Goal: Transaction & Acquisition: Obtain resource

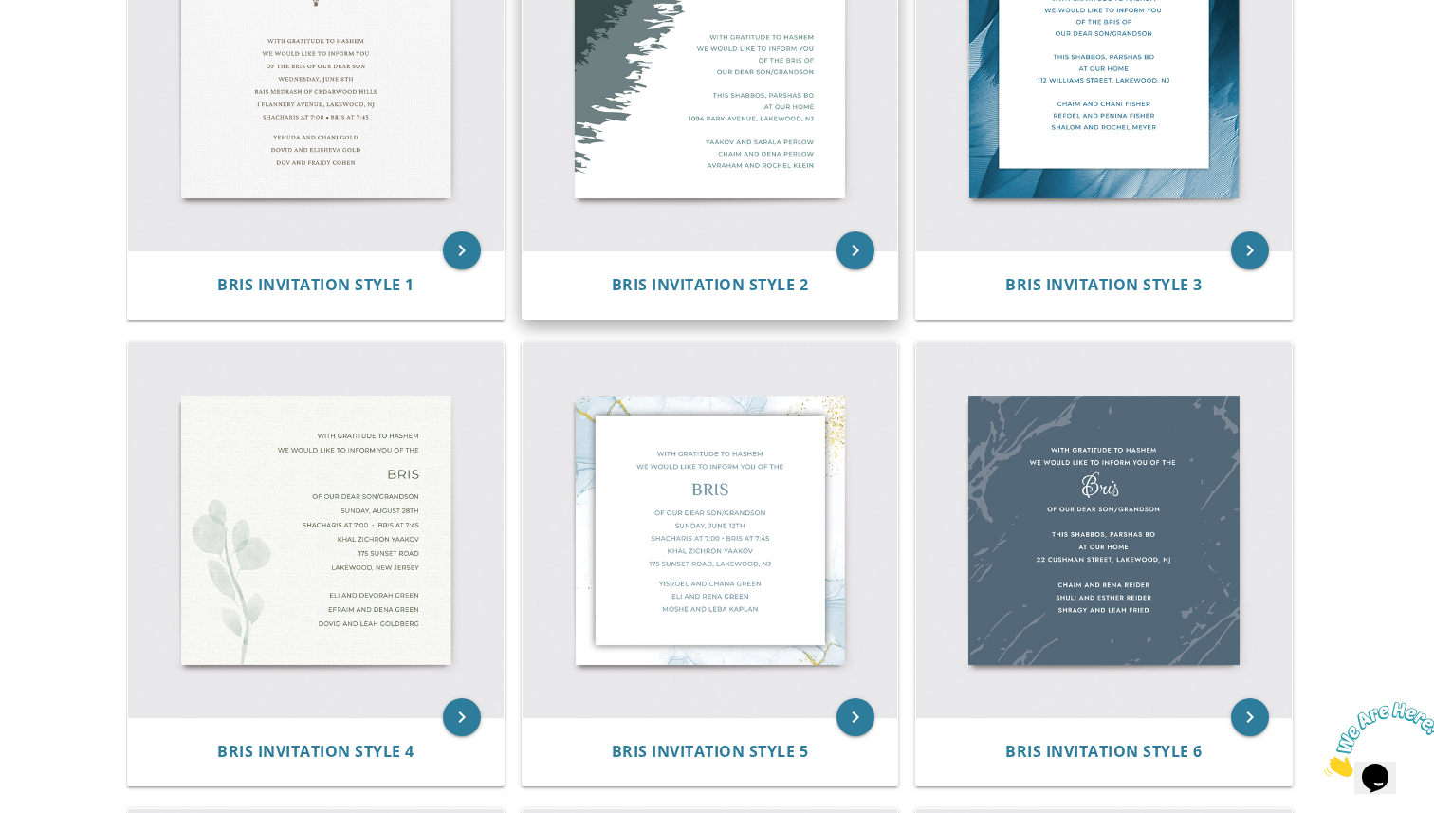
scroll to position [584, 0]
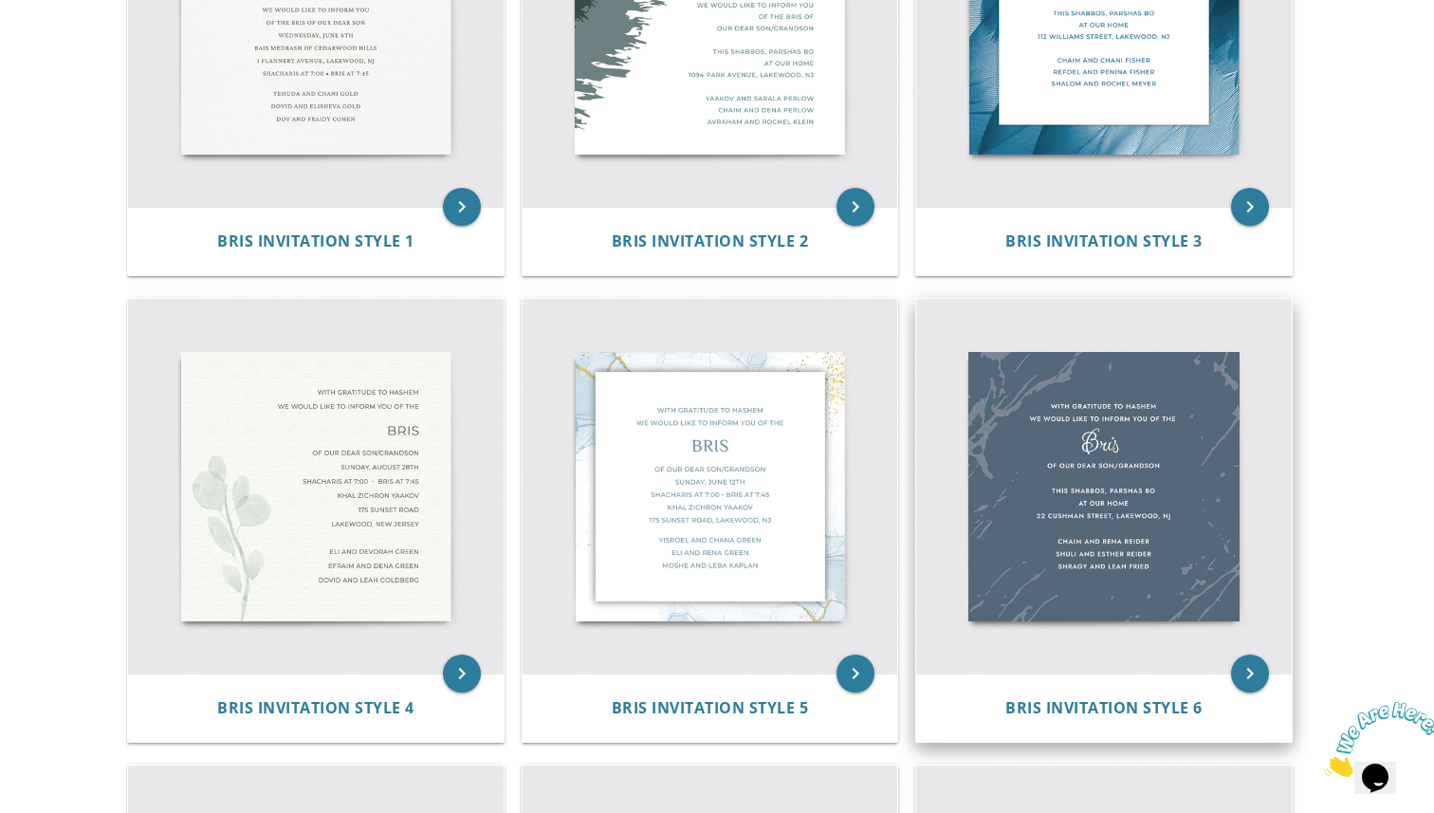
click at [1067, 438] on img at bounding box center [1104, 487] width 376 height 376
click at [1254, 674] on icon "keyboard_arrow_right" at bounding box center [1250, 673] width 38 height 38
click at [1180, 536] on img at bounding box center [1104, 487] width 376 height 376
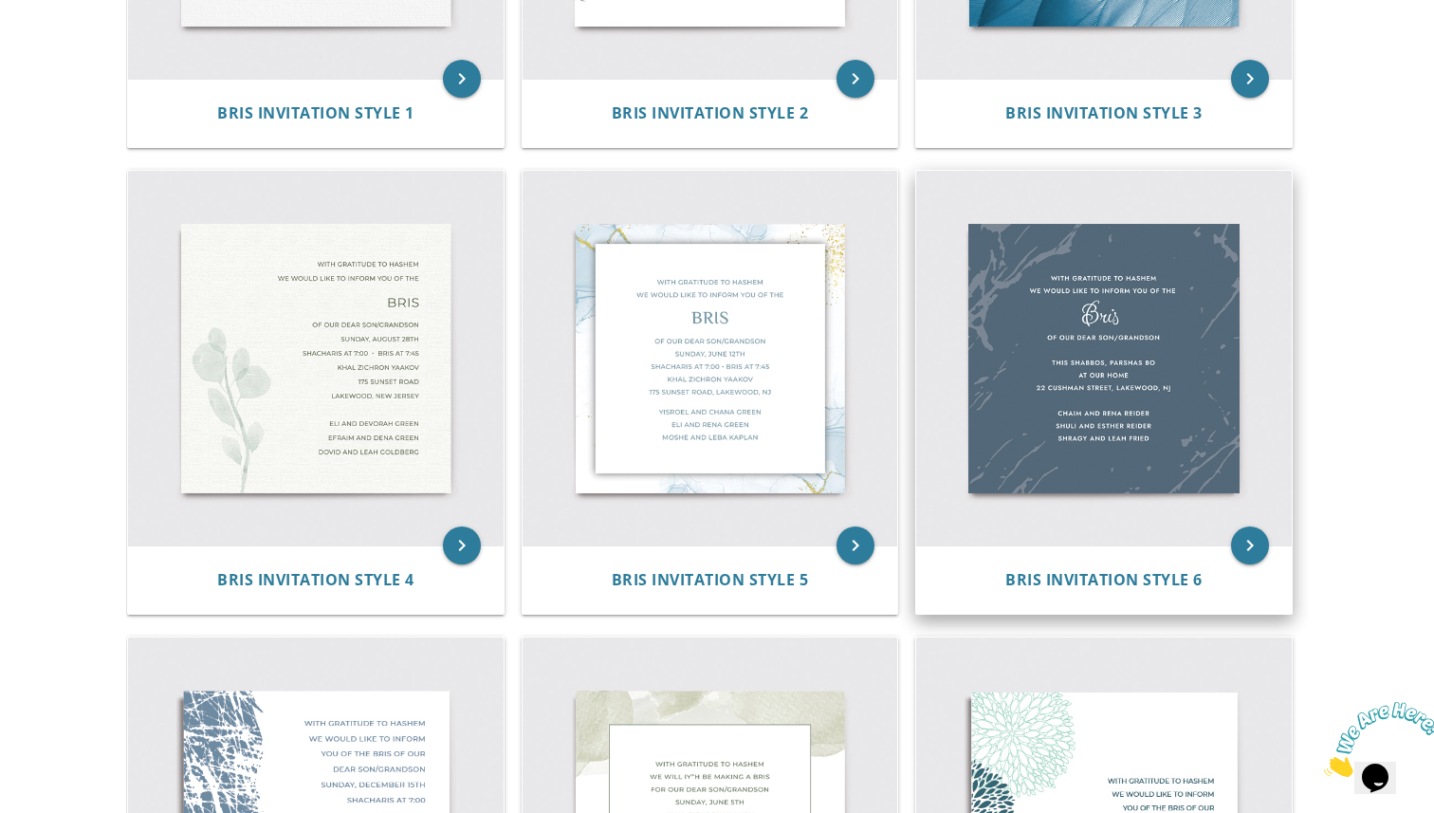
scroll to position [731, 0]
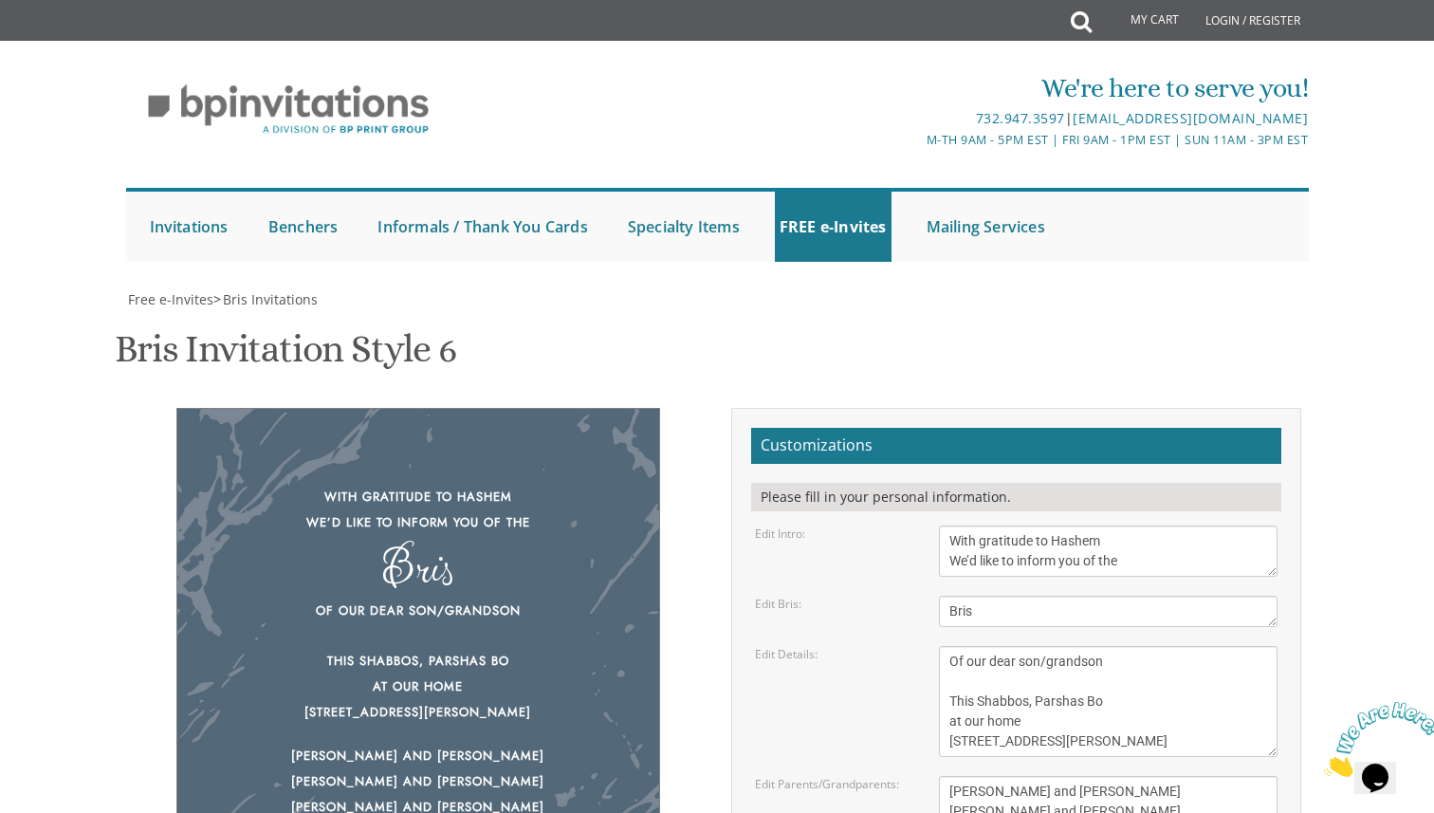
scroll to position [167, 0]
click at [570, 408] on div "With gratitude to Hashem We’d like to inform you of the Bris Of our dear son/gr…" at bounding box center [418, 647] width 484 height 479
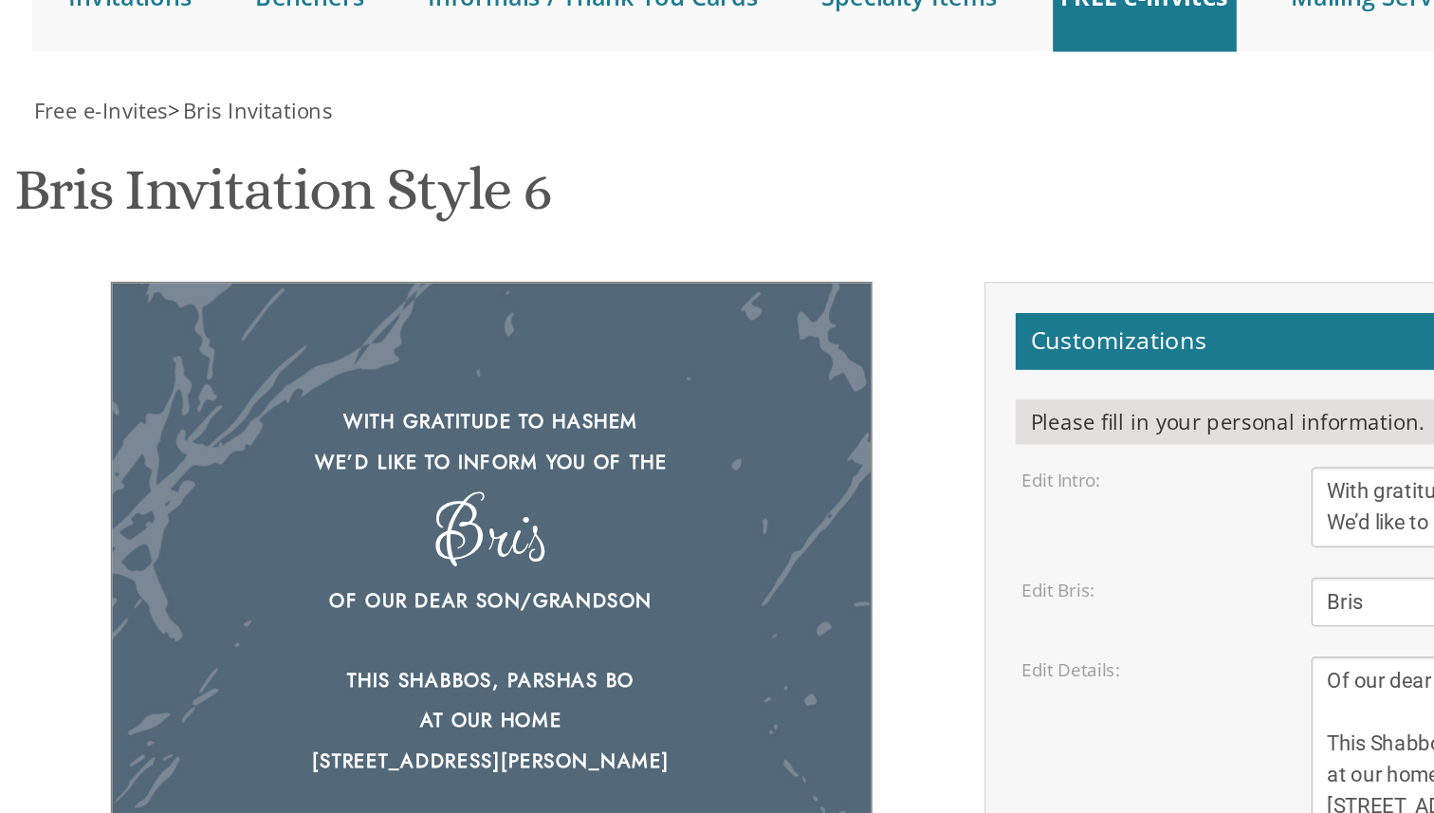
click at [546, 554] on div "Bris" at bounding box center [418, 567] width 406 height 26
click at [556, 599] on div "Of our dear son/grandson This Shabbos, Parshas Bo at our home 22 Cushman Street…" at bounding box center [418, 662] width 406 height 126
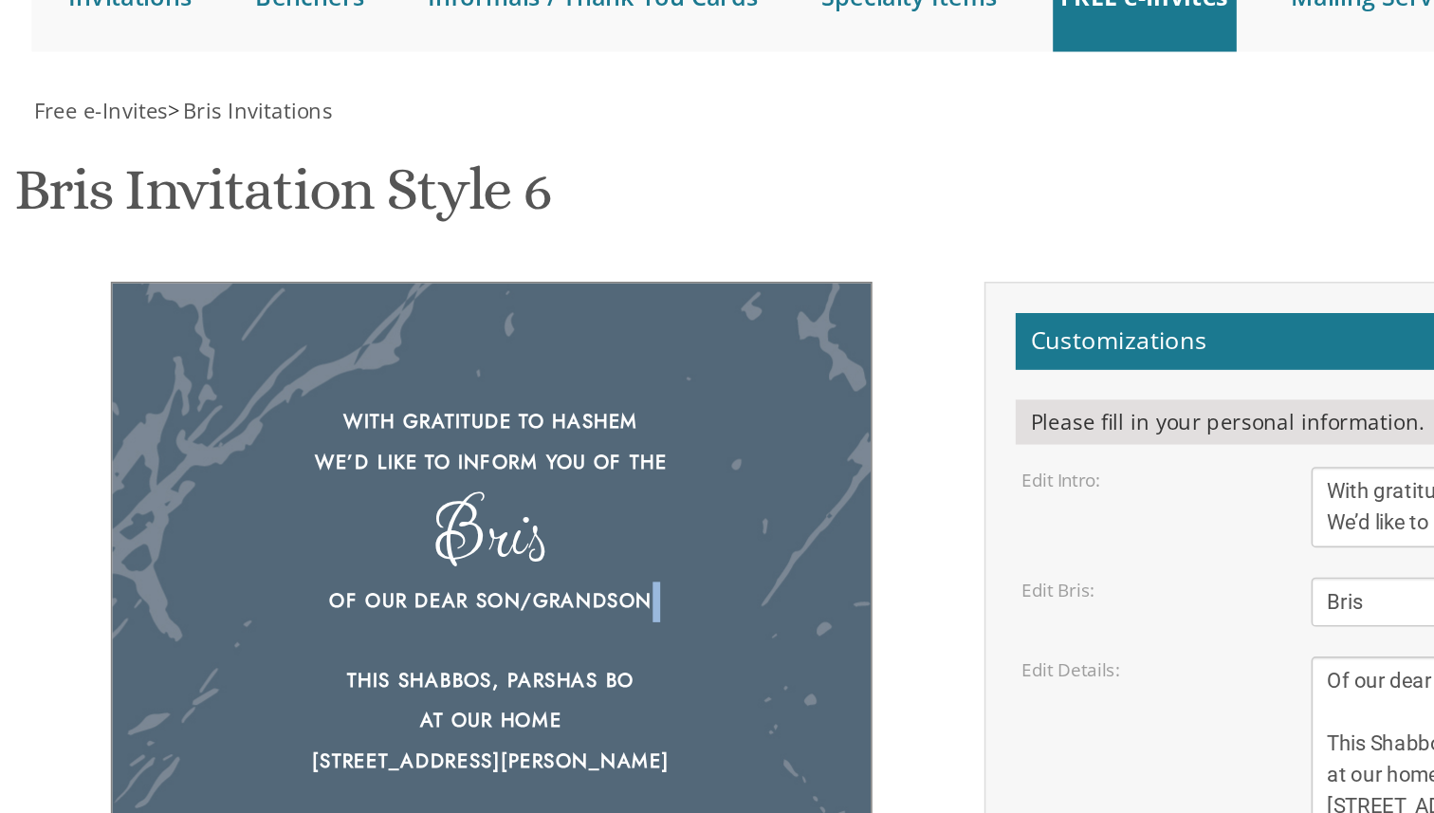
click at [556, 599] on div "Of our dear son/grandson This Shabbos, Parshas Bo at our home 22 Cushman Street…" at bounding box center [418, 662] width 406 height 126
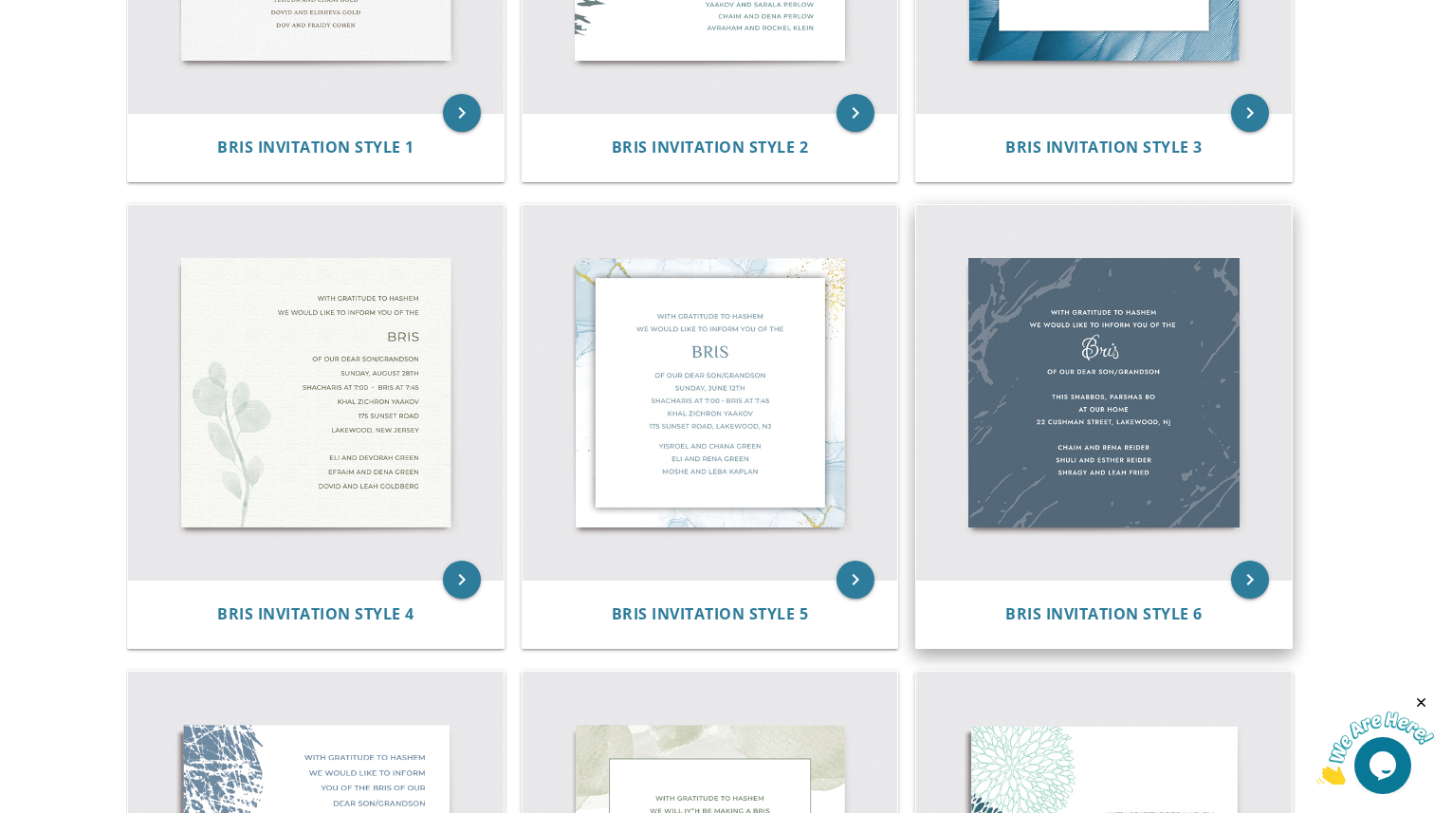
scroll to position [697, 0]
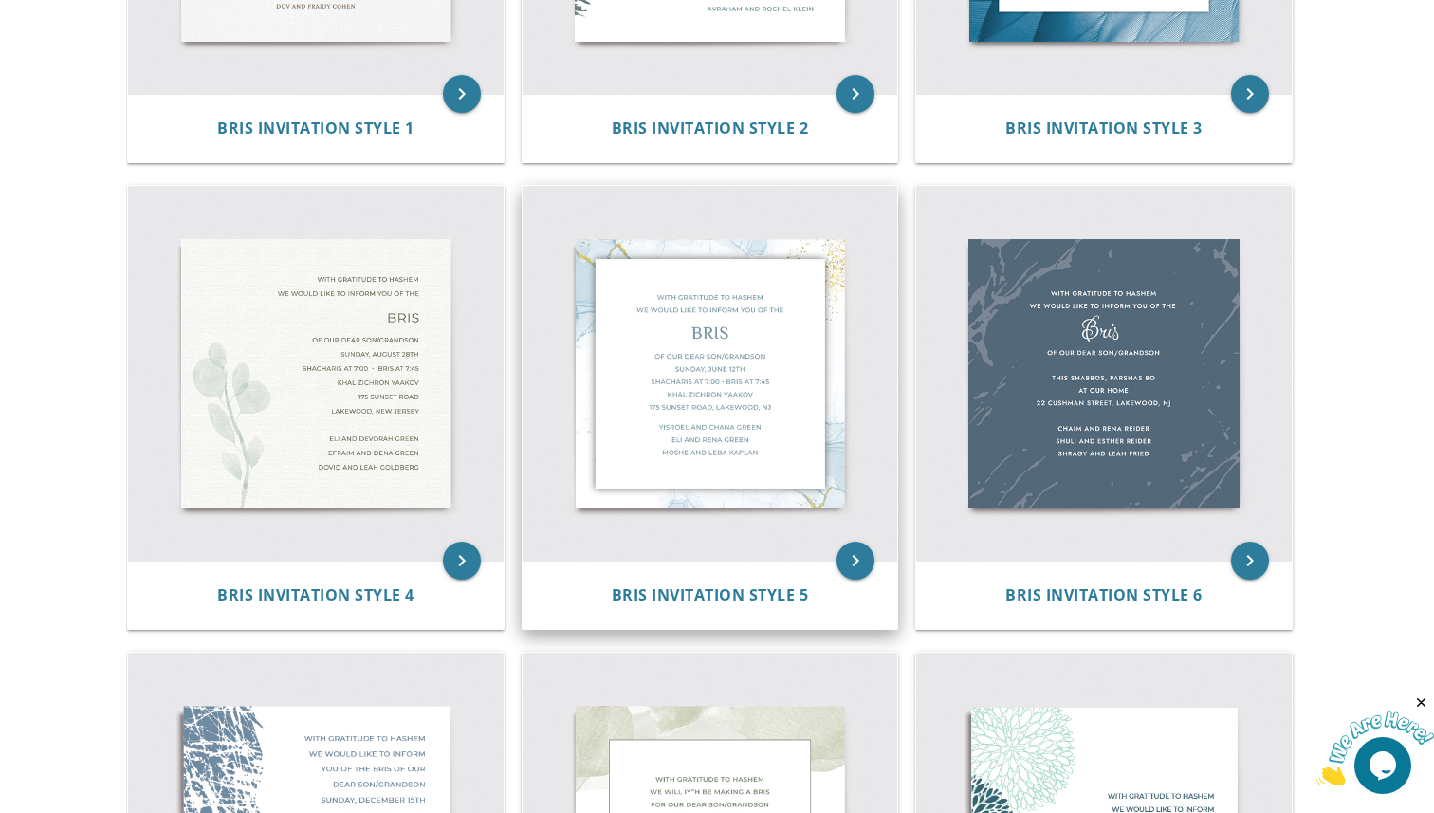
click at [860, 481] on img at bounding box center [711, 374] width 376 height 376
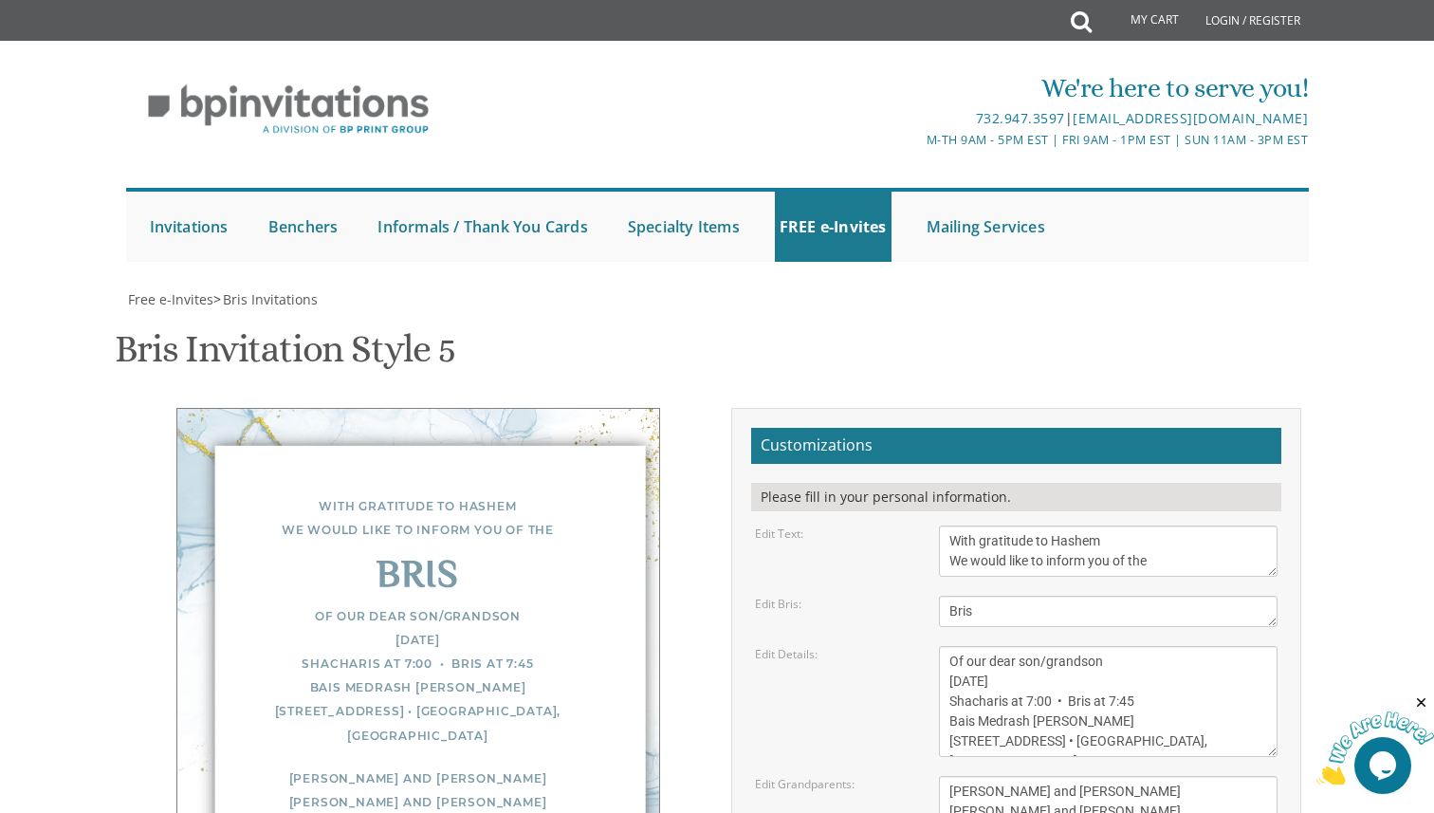
scroll to position [186, 0]
